Goal: Find contact information: Obtain details needed to contact an individual or organization

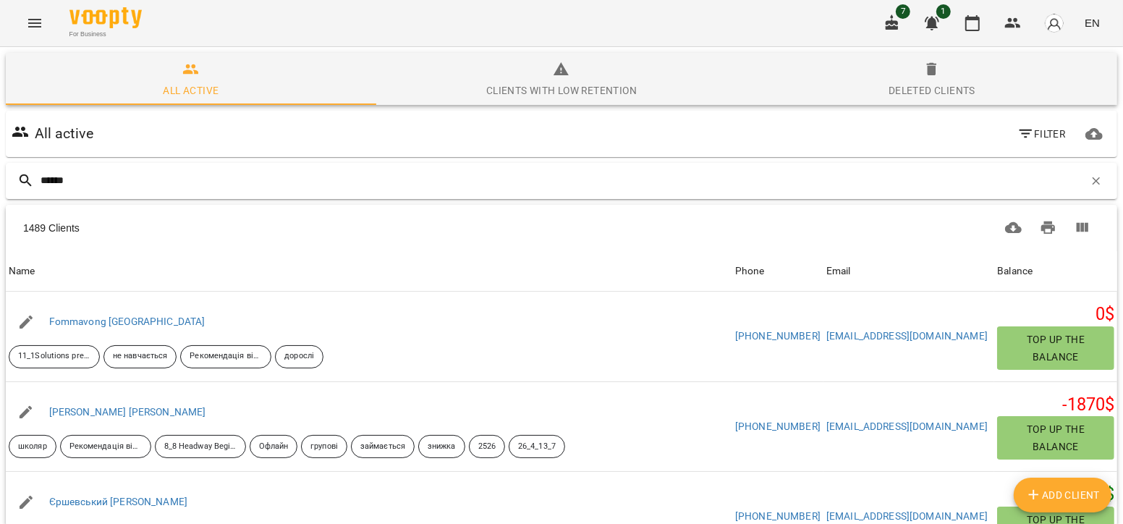
type input "*******"
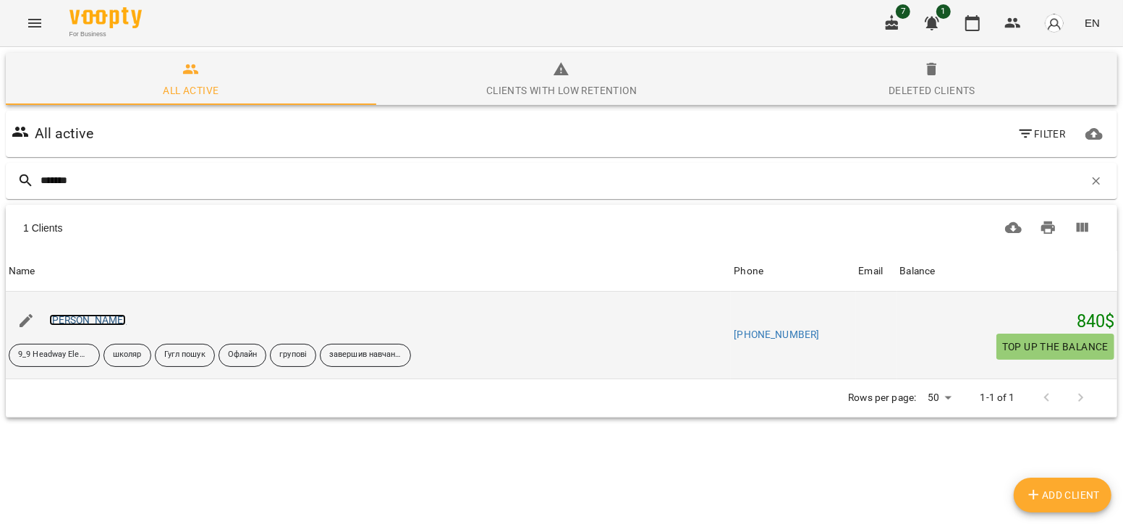
click at [76, 314] on link "[PERSON_NAME]" at bounding box center [87, 320] width 77 height 12
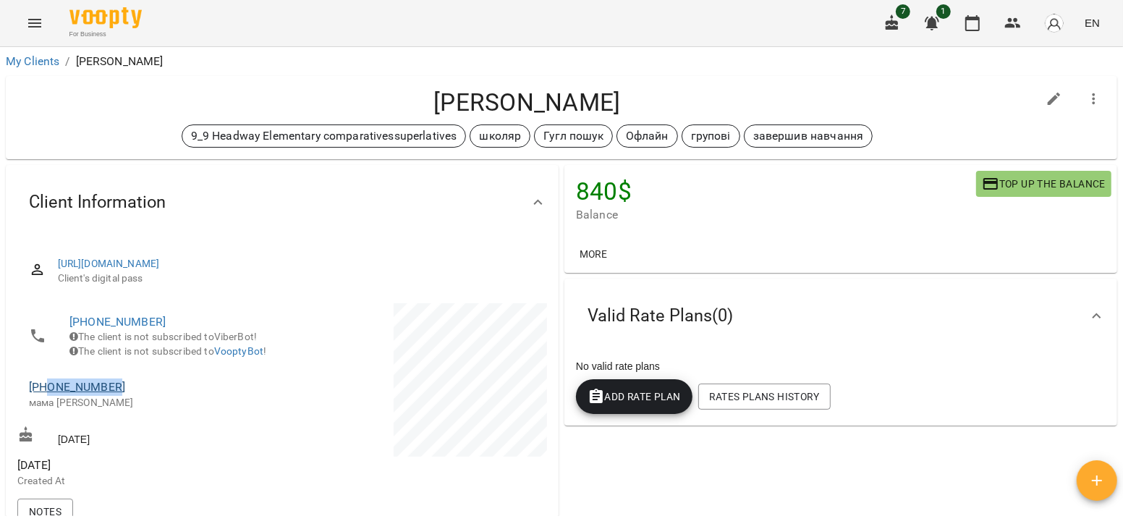
drag, startPoint x: 126, startPoint y: 404, endPoint x: 49, endPoint y: 408, distance: 76.8
click at [49, 396] on span "[PHONE_NUMBER]" at bounding box center [148, 386] width 239 height 17
copy link "0678848014"
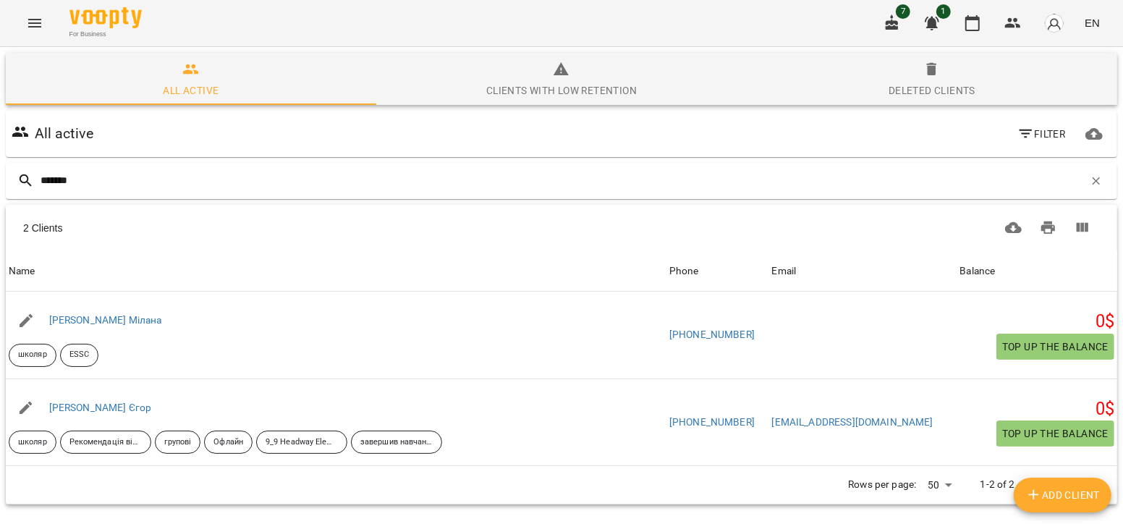
type input "*******"
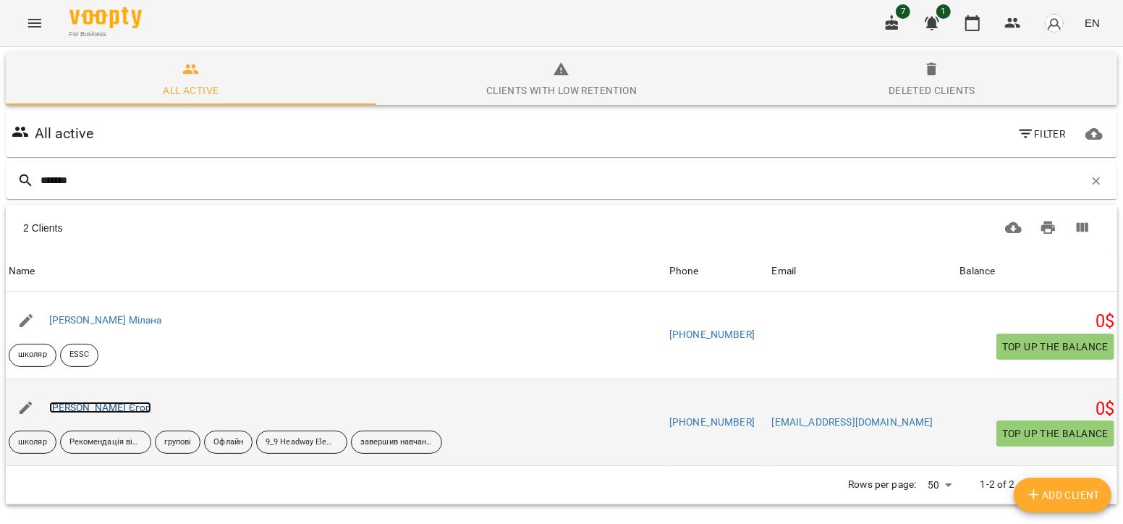
click at [84, 407] on link "Ліченко Єгор" at bounding box center [100, 407] width 103 height 12
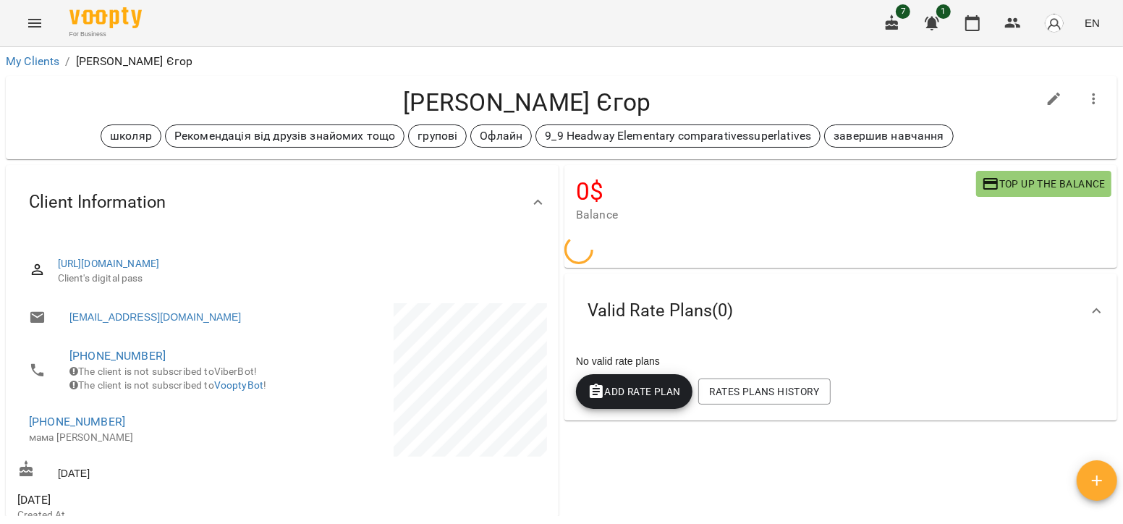
scroll to position [35, 0]
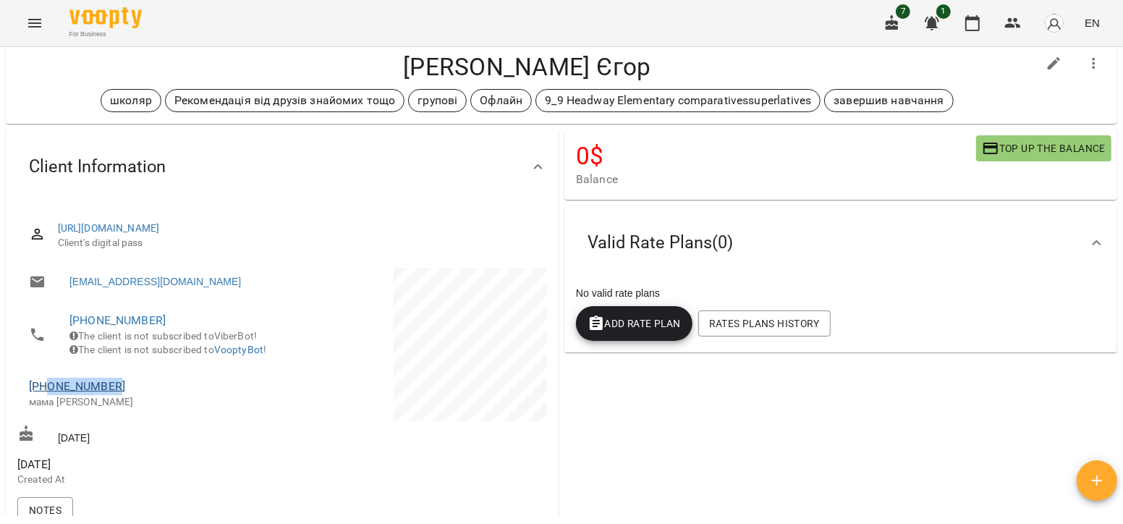
drag, startPoint x: 122, startPoint y: 404, endPoint x: 49, endPoint y: 409, distance: 72.5
click at [49, 395] on span "+380505007297" at bounding box center [148, 386] width 239 height 17
copy link "0505007297"
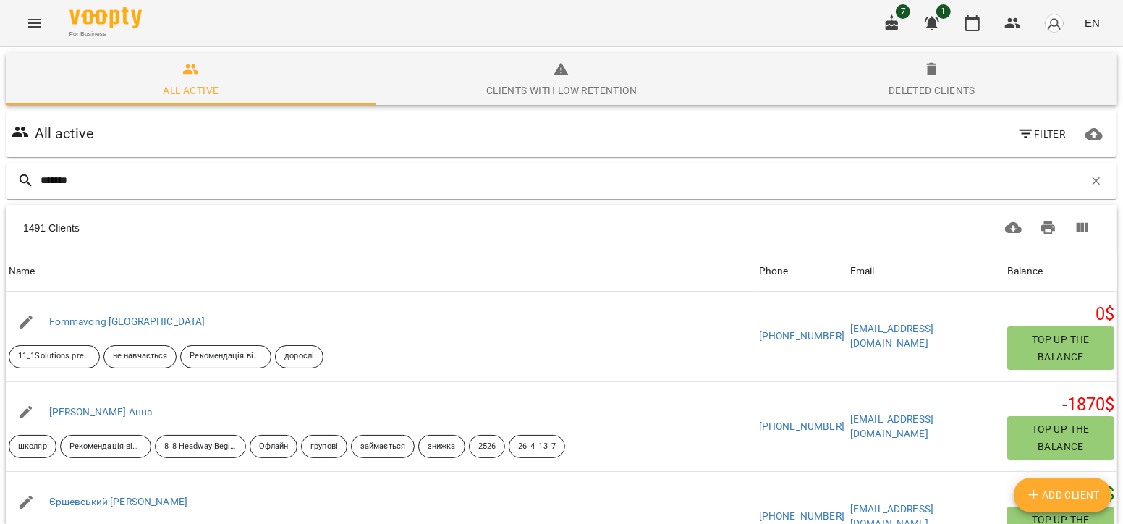
type input "********"
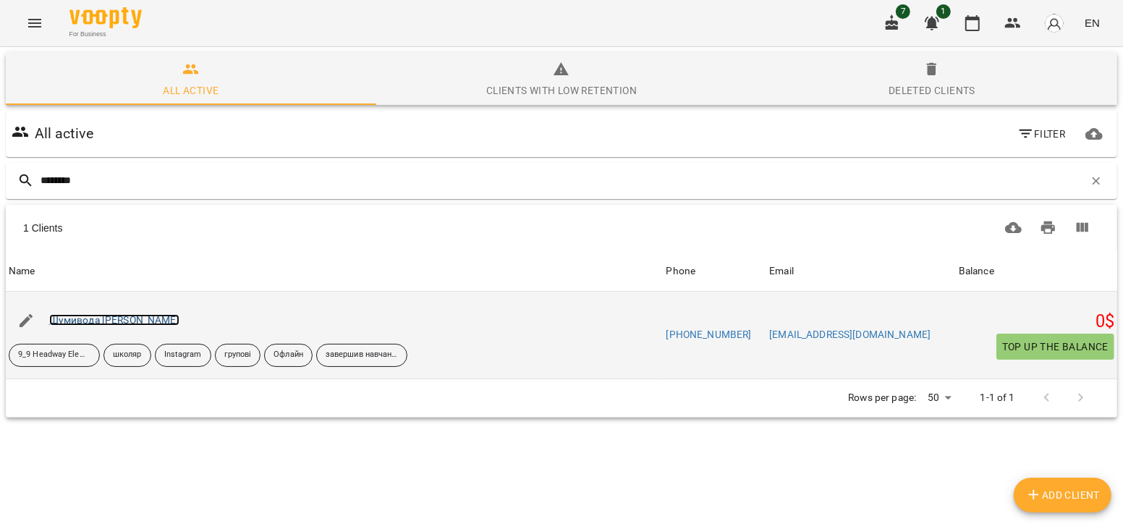
click at [54, 321] on link "Шумивода Софія" at bounding box center [114, 320] width 130 height 12
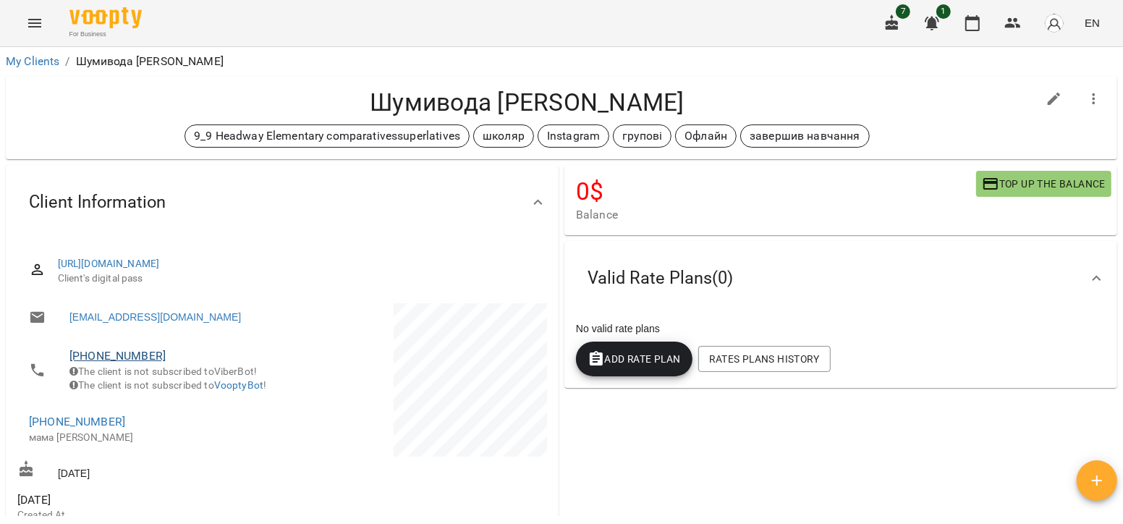
scroll to position [53, 0]
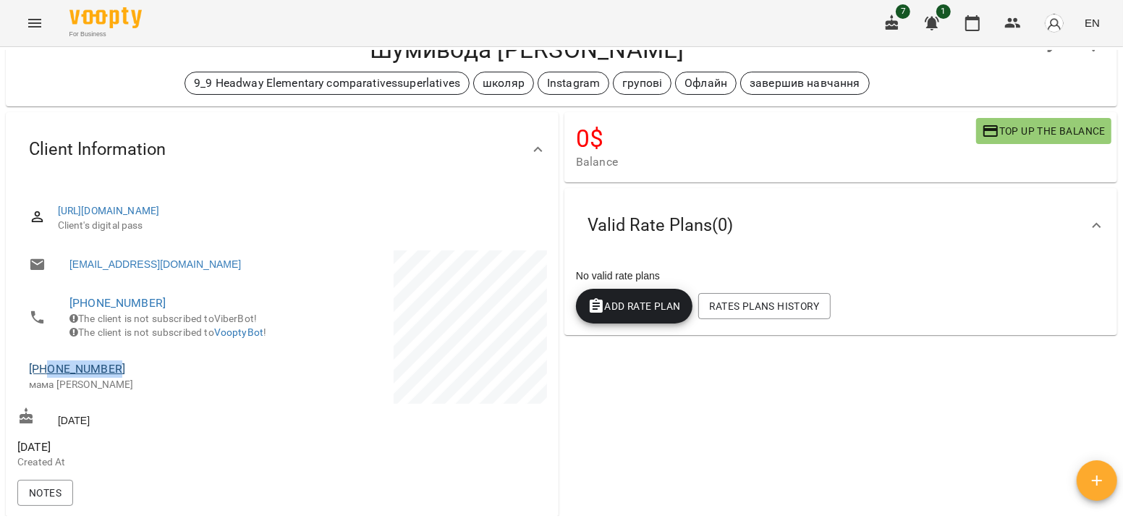
drag, startPoint x: 122, startPoint y: 386, endPoint x: 48, endPoint y: 388, distance: 73.8
click at [48, 378] on span "+380971006280" at bounding box center [148, 368] width 239 height 17
copy link "0971006280"
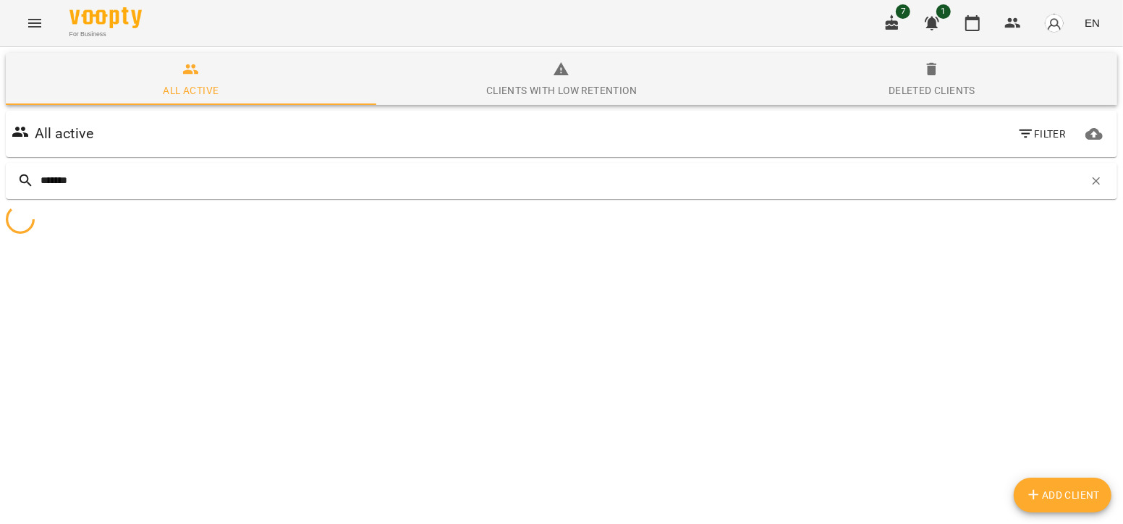
type input "********"
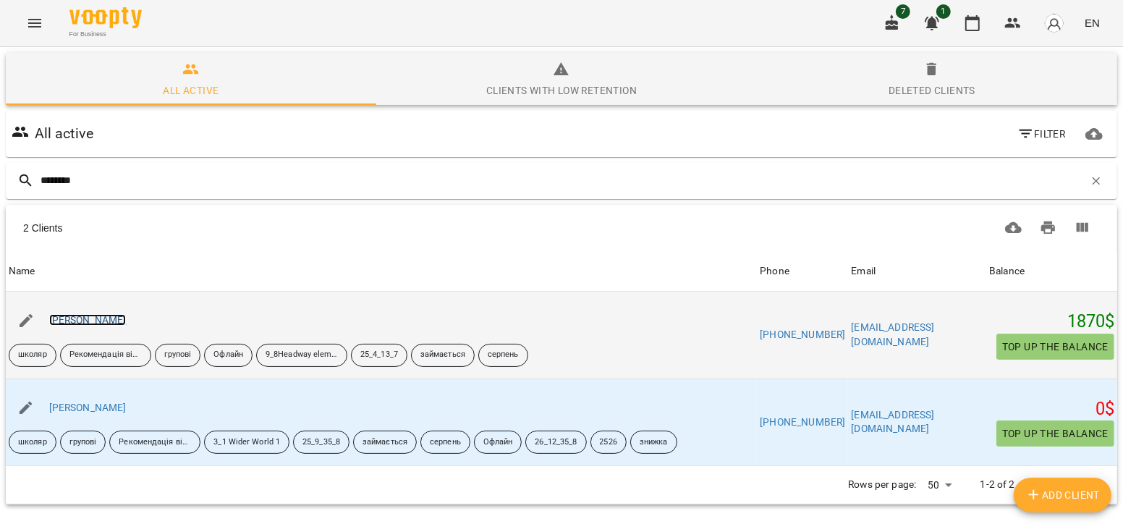
click at [89, 318] on link "Якименко Єгор" at bounding box center [87, 320] width 77 height 12
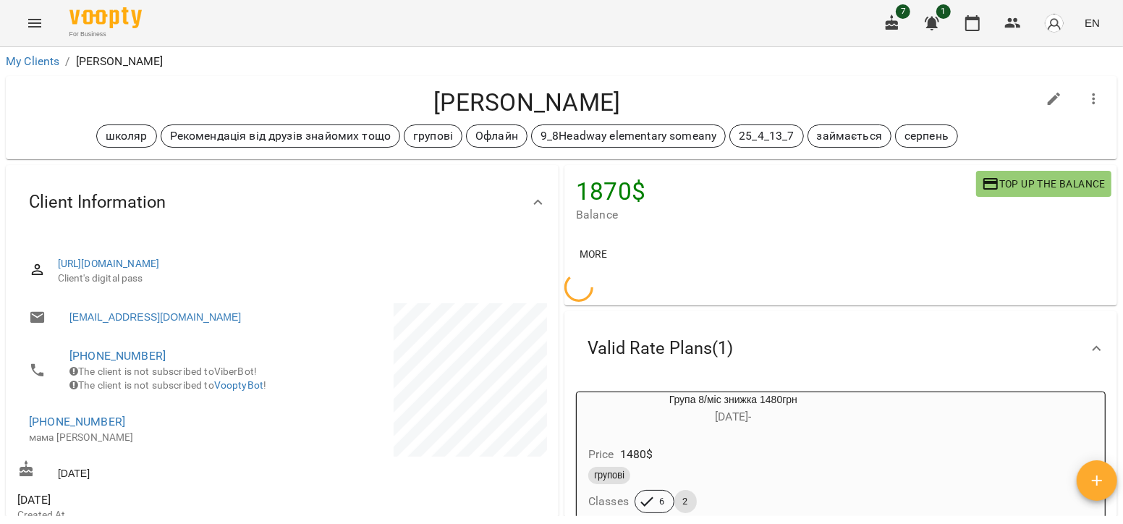
scroll to position [71, 0]
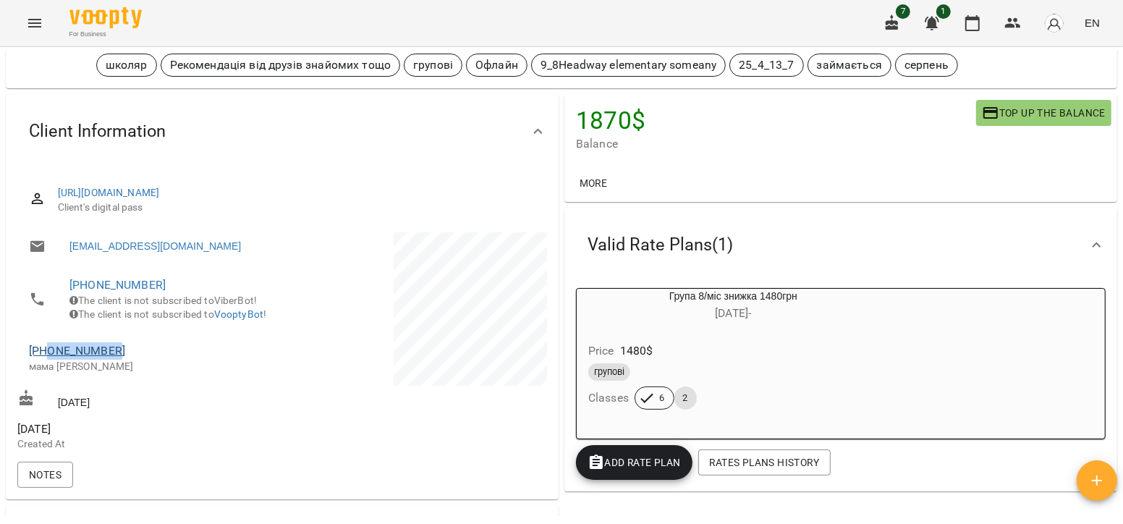
drag, startPoint x: 117, startPoint y: 375, endPoint x: 48, endPoint y: 368, distance: 69.7
click at [48, 359] on span "+380970376552" at bounding box center [148, 350] width 239 height 17
copy link "0970376552"
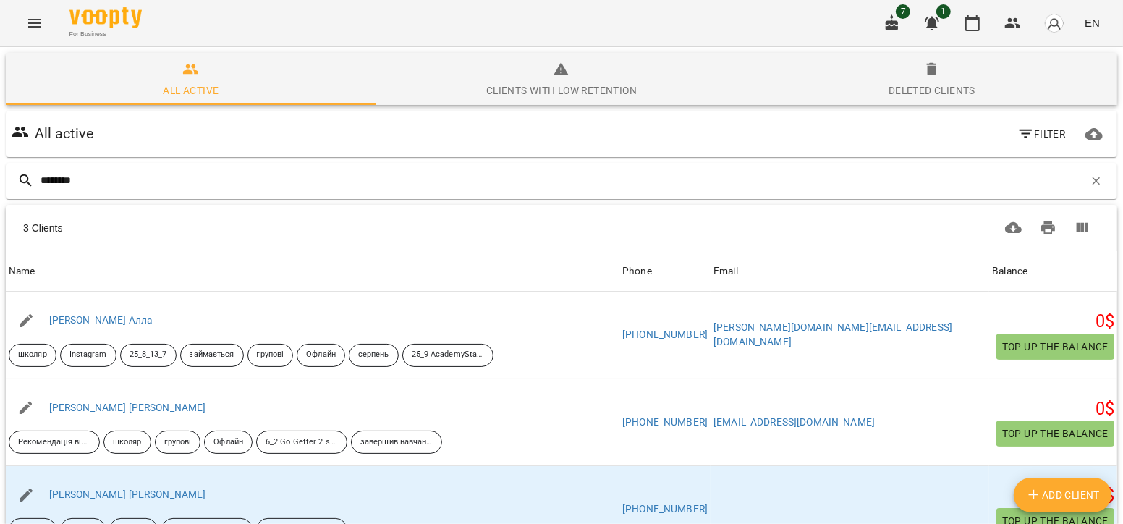
type input "********"
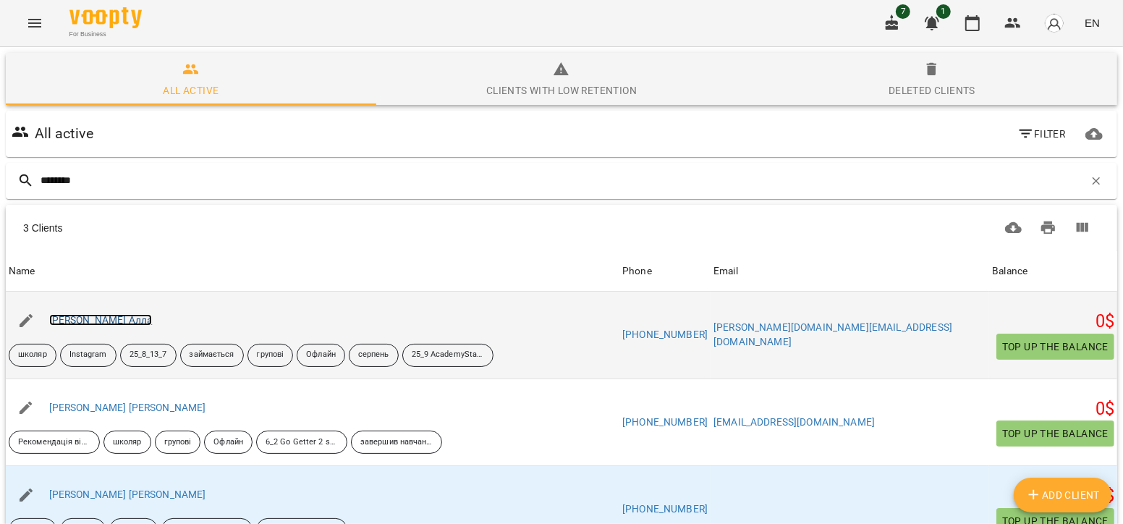
click at [104, 314] on link "Черненко Алла" at bounding box center [100, 320] width 103 height 12
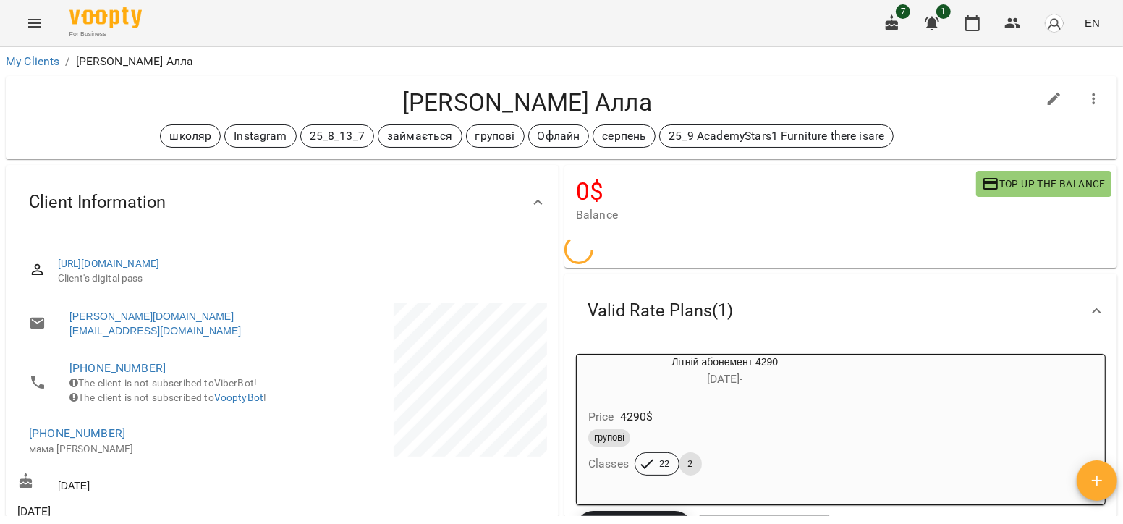
scroll to position [114, 0]
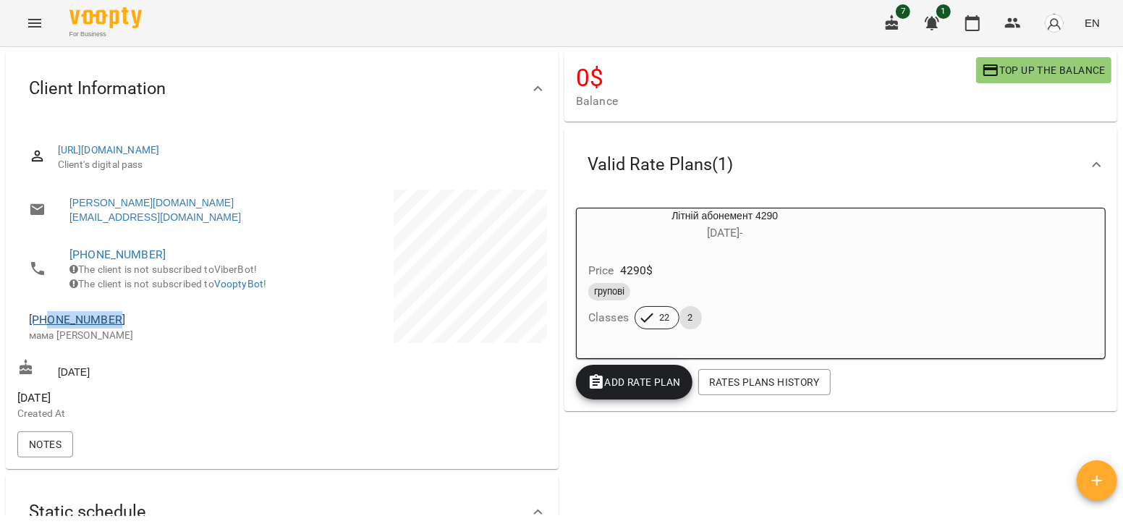
drag, startPoint x: 122, startPoint y: 332, endPoint x: 48, endPoint y: 325, distance: 73.4
click at [48, 325] on span "+380988934821" at bounding box center [148, 319] width 239 height 17
copy link "0988934821"
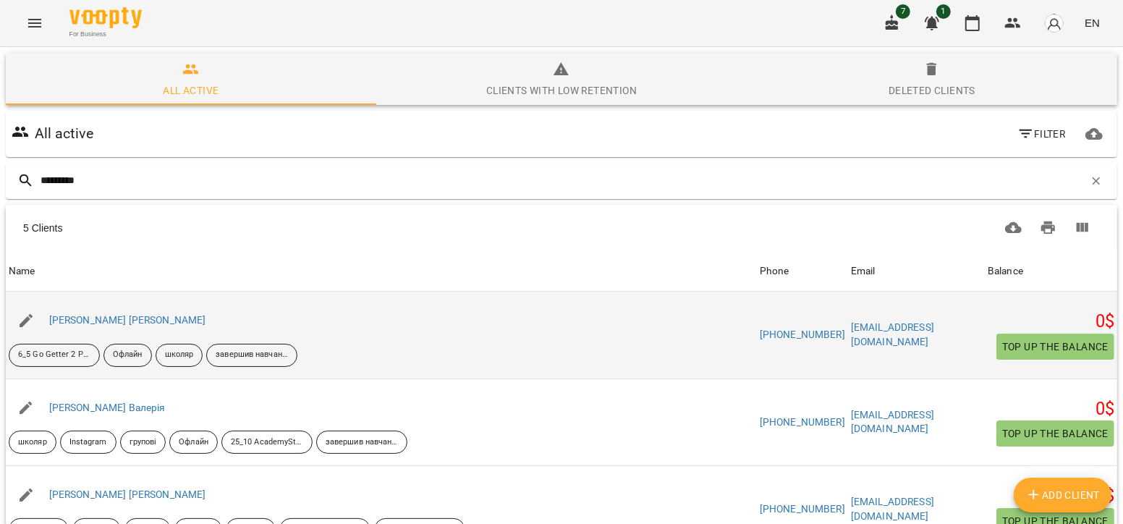
scroll to position [93, 0]
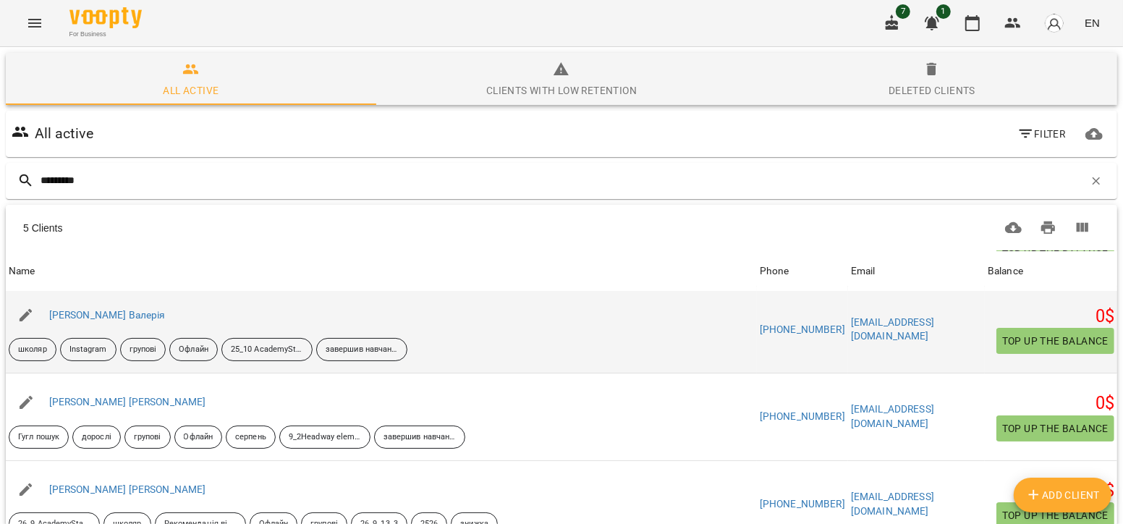
type input "*********"
click at [107, 320] on div "Коваленко Валерія" at bounding box center [107, 315] width 122 height 20
click at [123, 312] on link "Коваленко Валерія" at bounding box center [107, 315] width 116 height 12
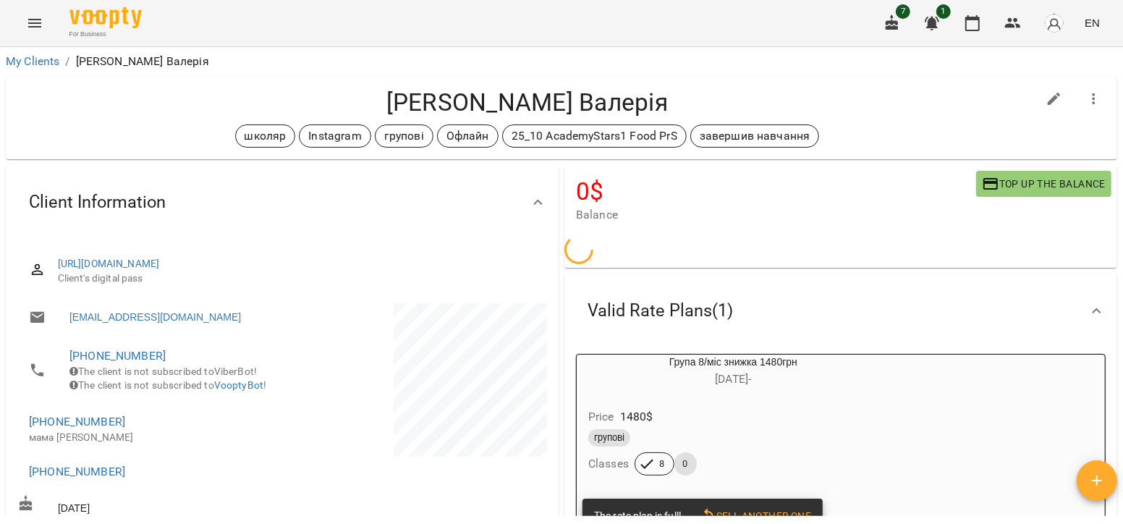
scroll to position [37, 0]
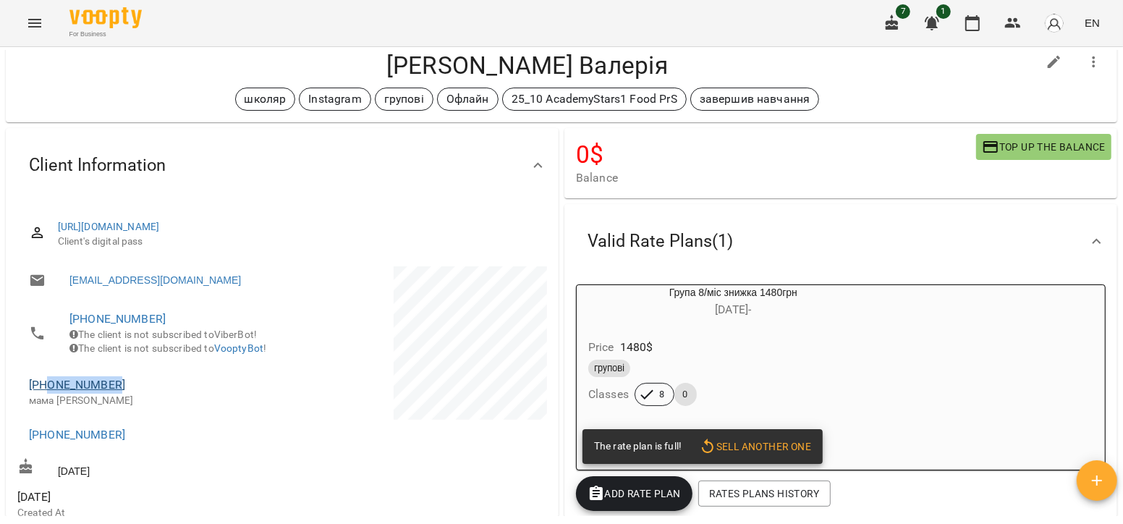
drag, startPoint x: 122, startPoint y: 401, endPoint x: 51, endPoint y: 398, distance: 71.7
click at [51, 393] on span "+380507691074" at bounding box center [148, 384] width 239 height 17
copy link "0507691074"
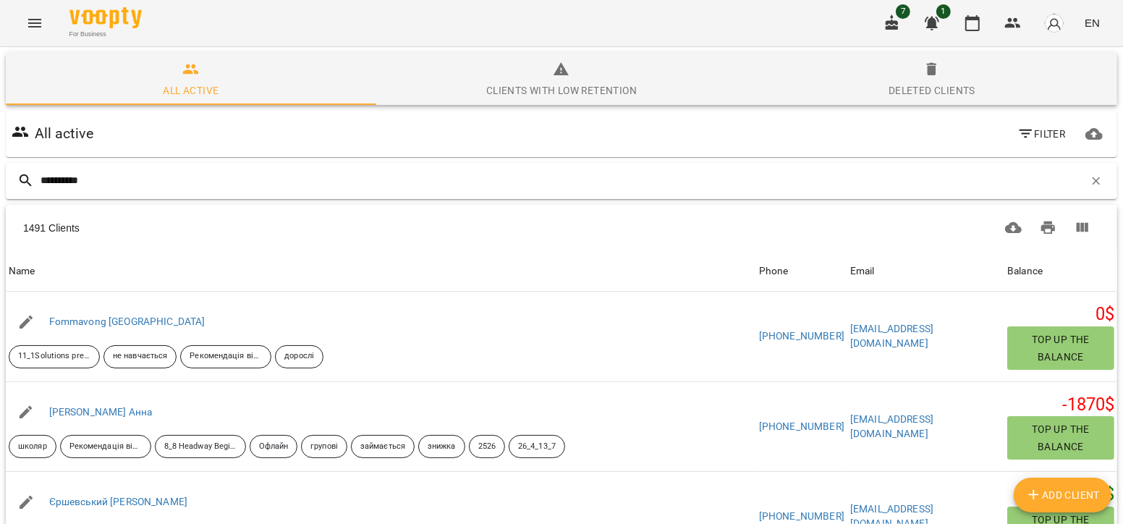
type input "**********"
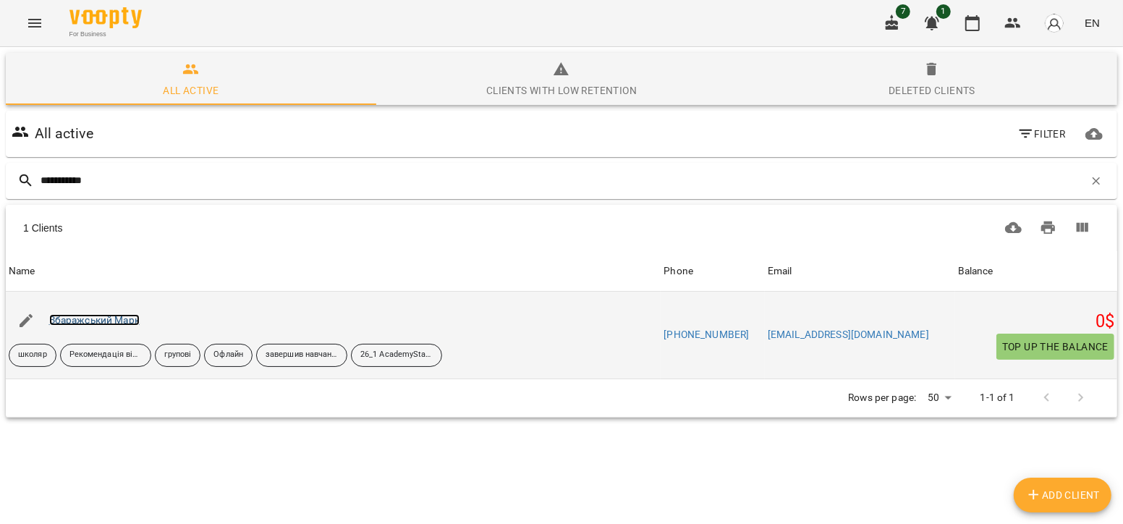
click at [91, 318] on link "Збаражський Марк" at bounding box center [94, 320] width 90 height 12
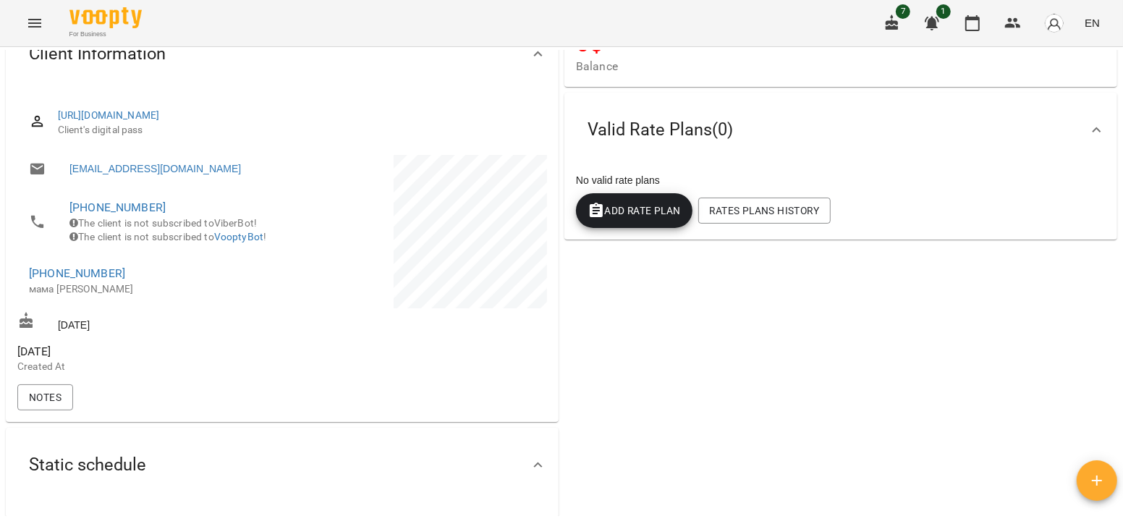
scroll to position [161, 0]
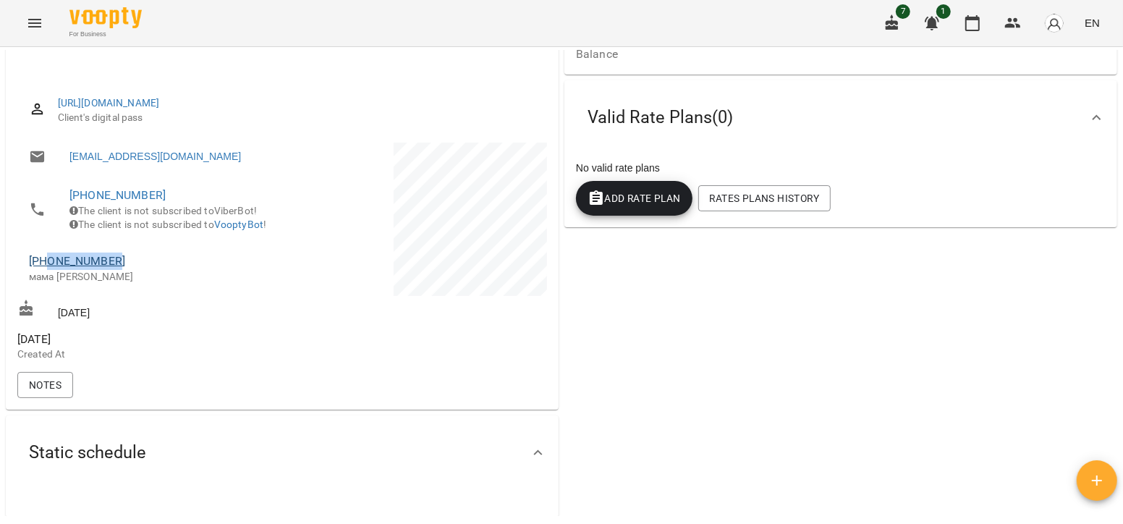
drag, startPoint x: 120, startPoint y: 282, endPoint x: 49, endPoint y: 281, distance: 70.9
click at [49, 270] on span "+380967623191" at bounding box center [148, 260] width 239 height 17
copy link "0967623191"
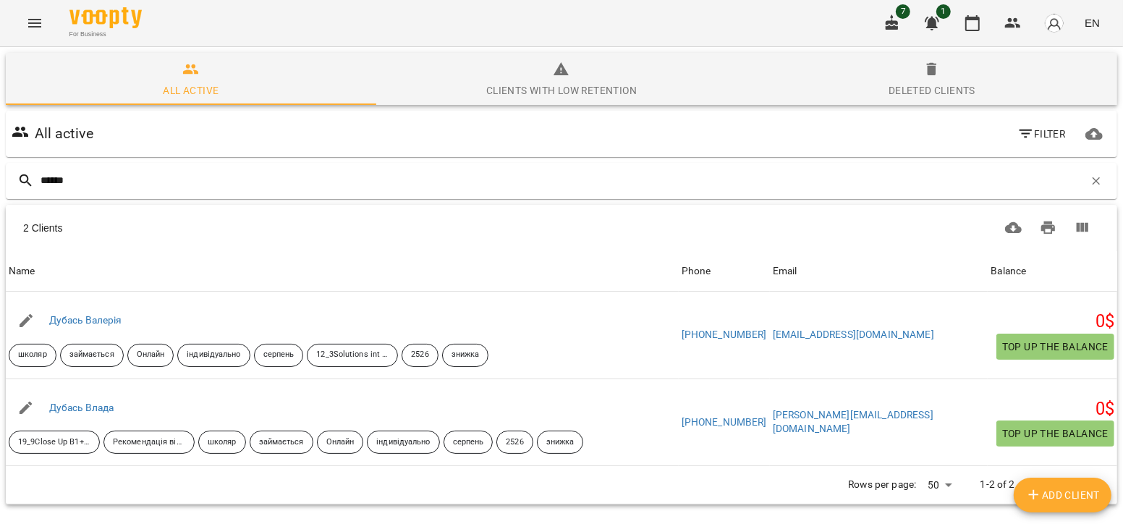
type input "******"
